Goal: Use online tool/utility: Utilize a website feature to perform a specific function

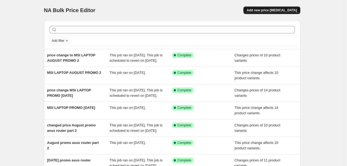
click at [294, 11] on span "Add new price [MEDICAL_DATA]" at bounding box center [272, 10] width 50 height 4
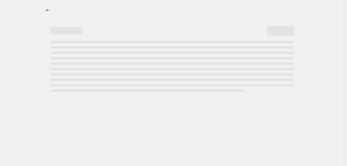
select select "percentage"
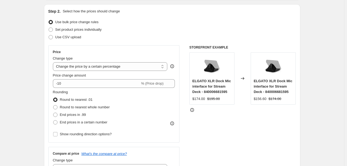
scroll to position [54, 0]
click at [93, 28] on span "Set product prices individually" at bounding box center [78, 30] width 46 height 4
click at [49, 28] on input "Set product prices individually" at bounding box center [49, 28] width 0 height 0
radio input "true"
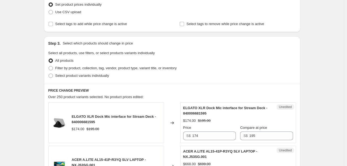
scroll to position [81, 0]
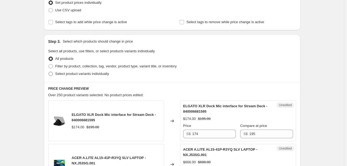
click at [77, 74] on span "Select product variants individually" at bounding box center [82, 74] width 54 height 4
click at [49, 72] on input "Select product variants individually" at bounding box center [49, 72] width 0 height 0
radio input "true"
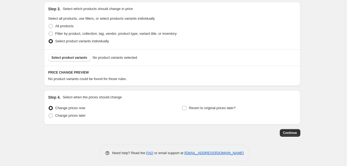
scroll to position [117, 0]
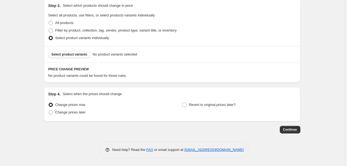
click at [72, 54] on span "Select product variants" at bounding box center [70, 54] width 36 height 4
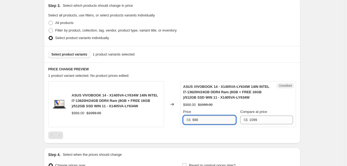
click at [223, 120] on input "988" at bounding box center [213, 120] width 43 height 9
type input "971"
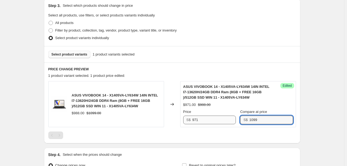
type input "1099"
click at [209, 121] on input "971" at bounding box center [213, 120] width 43 height 9
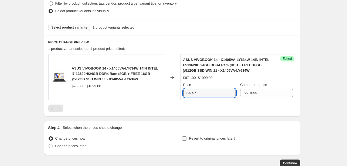
scroll to position [90, 0]
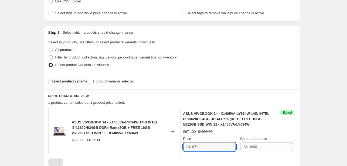
click at [86, 83] on span "Select product variants" at bounding box center [70, 81] width 36 height 4
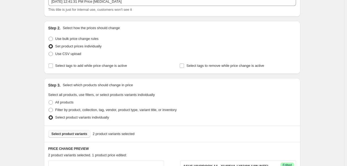
scroll to position [0, 0]
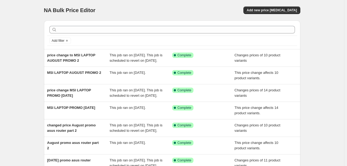
click at [225, 21] on div "Add filter" at bounding box center [172, 35] width 257 height 29
